Goal: Task Accomplishment & Management: Complete application form

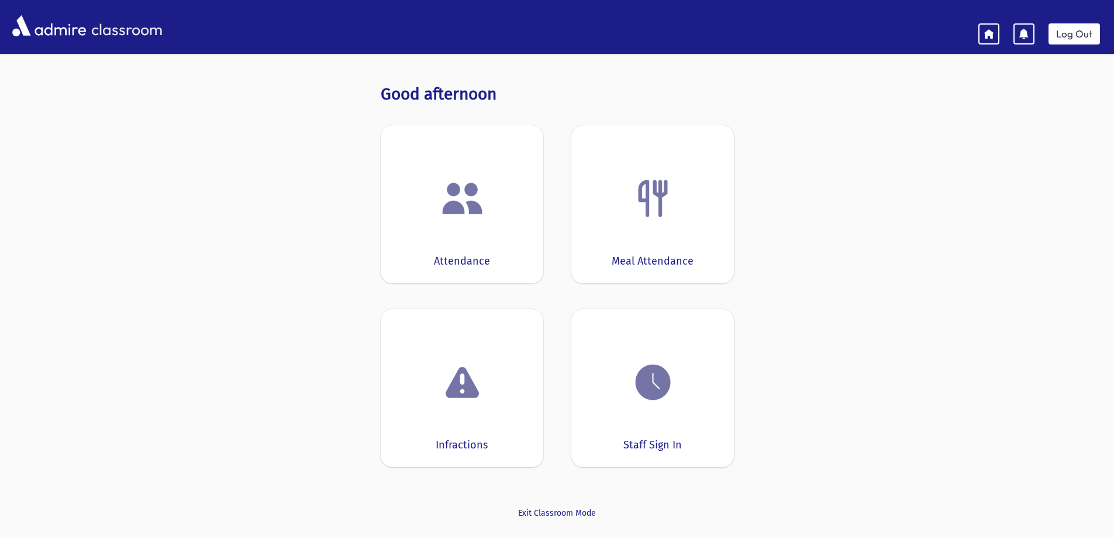
click at [518, 250] on div "Attendance" at bounding box center [462, 204] width 163 height 158
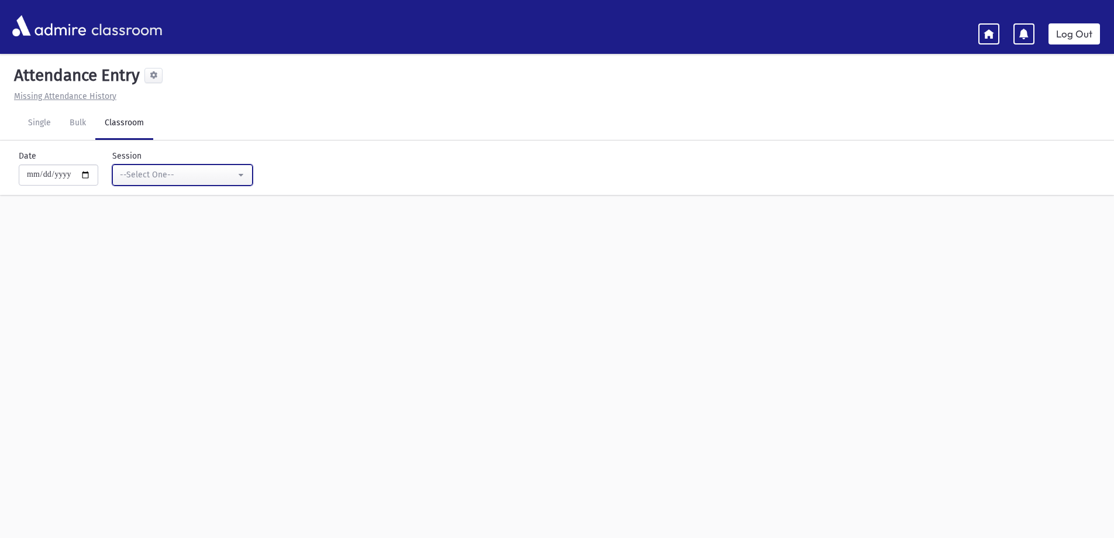
click at [140, 170] on div "--Select One--" at bounding box center [178, 174] width 116 height 12
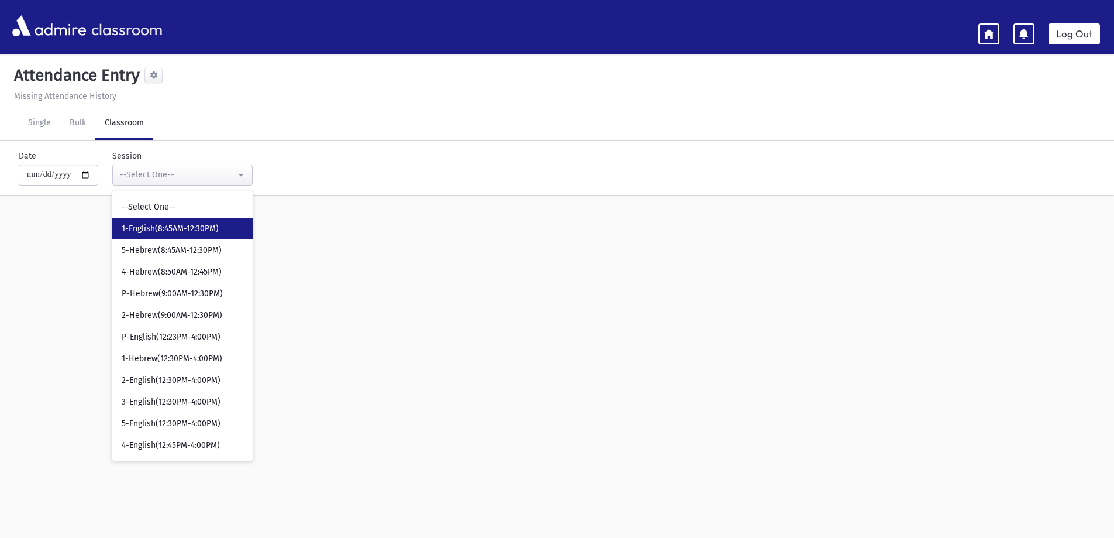
click at [150, 223] on span "1-English(8:45AM-12:30PM)" at bounding box center [170, 229] width 97 height 12
select select "***"
